Goal: Task Accomplishment & Management: Use online tool/utility

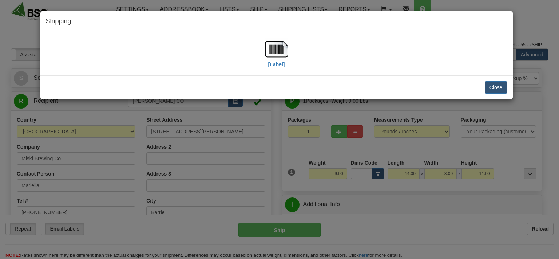
select select "0"
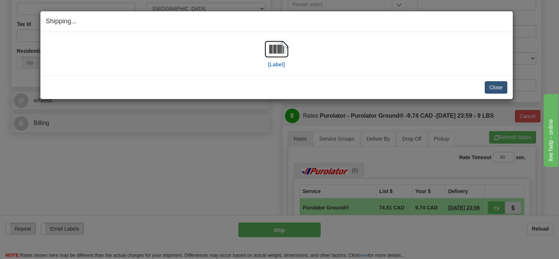
scroll to position [231, 0]
click at [497, 91] on button "Close" at bounding box center [496, 87] width 23 height 12
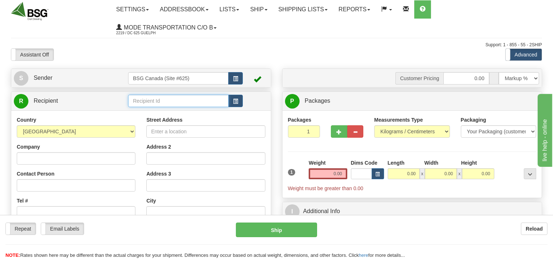
click at [149, 102] on input "text" at bounding box center [178, 101] width 100 height 12
click at [145, 99] on input "text" at bounding box center [178, 101] width 100 height 12
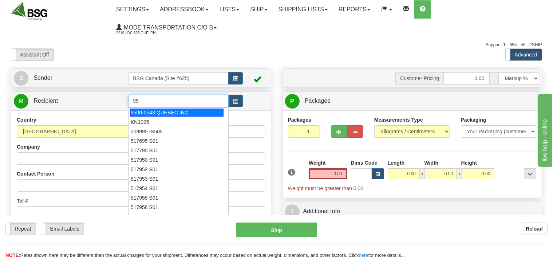
click at [157, 114] on div "9500-0543 QUEBEC INC" at bounding box center [176, 113] width 93 height 8
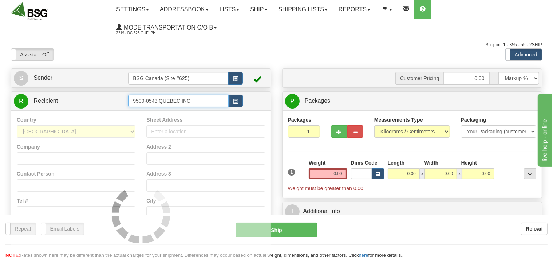
type input "9500-0543 QUEBEC INC"
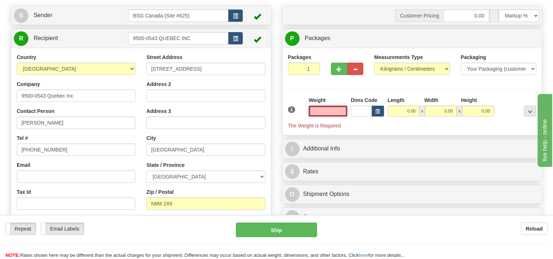
scroll to position [77, 0]
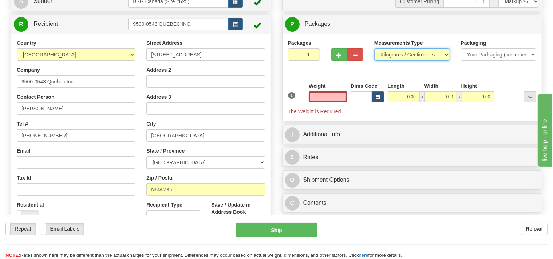
type input "0.00"
click at [374, 48] on select "Pounds / Inches Kilograms / Centimeters" at bounding box center [412, 54] width 76 height 12
select select "0"
click option "Pounds / Inches" at bounding box center [0, 0] width 0 height 0
click at [332, 95] on input "0.00" at bounding box center [328, 96] width 38 height 11
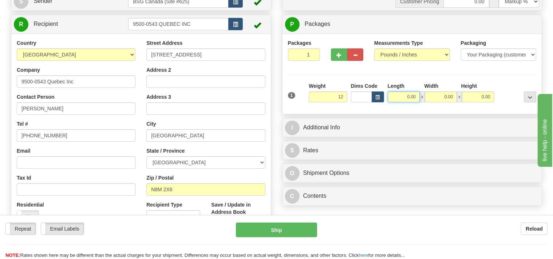
type input "12.00"
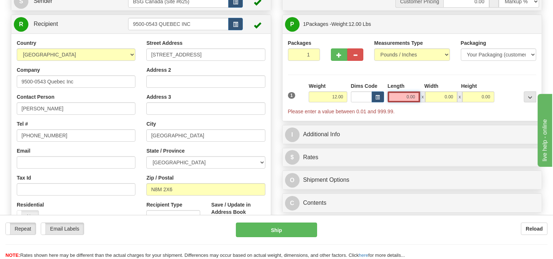
click at [406, 94] on input "0.00" at bounding box center [404, 96] width 33 height 11
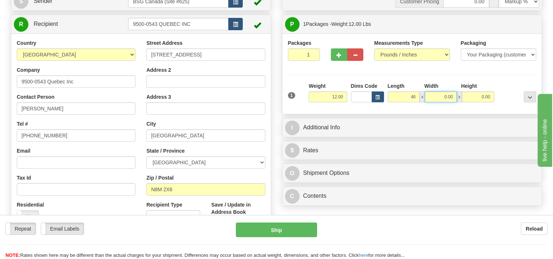
type input "46.00"
click at [439, 94] on input "0.00" at bounding box center [441, 96] width 32 height 11
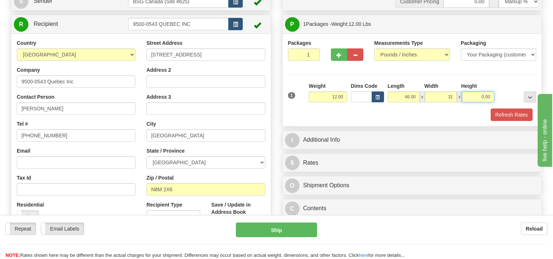
type input "31.00"
click at [481, 98] on input "0.00" at bounding box center [478, 96] width 32 height 11
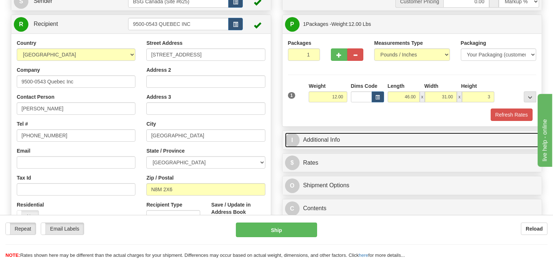
type input "3.00"
click at [357, 142] on link "I Additional Info" at bounding box center [412, 140] width 255 height 15
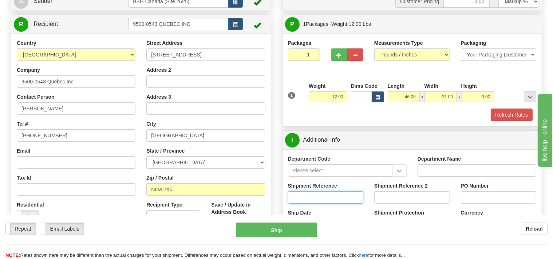
click at [317, 196] on input "Shipment Reference" at bounding box center [326, 197] width 76 height 12
type input "SO170-149331"
click at [504, 116] on button "Refresh Rates" at bounding box center [512, 115] width 42 height 12
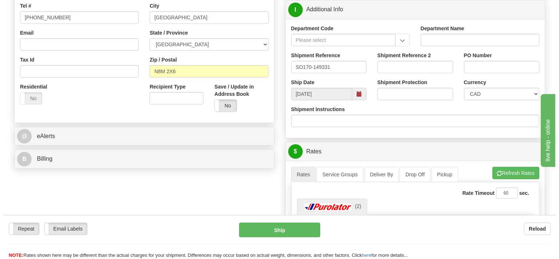
scroll to position [231, 0]
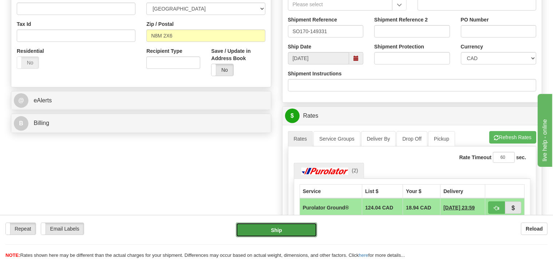
click at [294, 229] on button "Ship" at bounding box center [276, 230] width 81 height 15
type input "260"
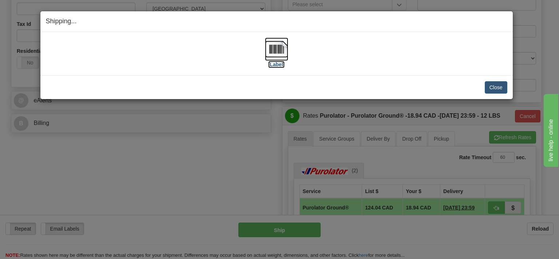
click at [280, 54] on img at bounding box center [276, 49] width 23 height 23
